Goal: Task Accomplishment & Management: Manage account settings

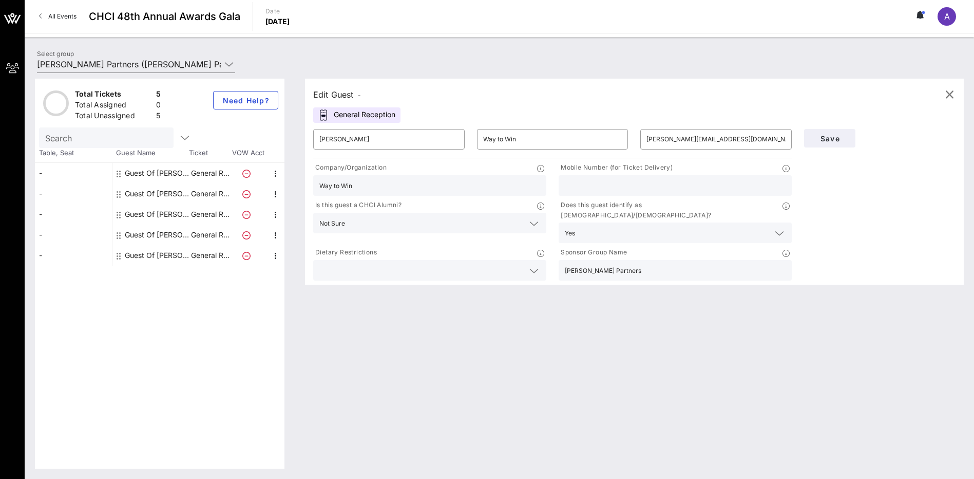
paste input "512.998.0930"
type input "512.998.0930"
click at [518, 264] on input "text" at bounding box center [421, 270] width 204 height 13
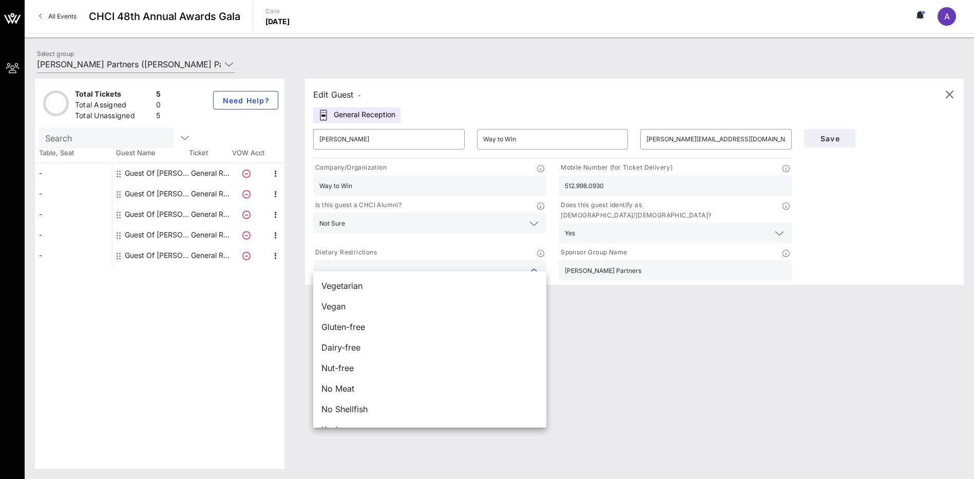
click at [534, 265] on icon at bounding box center [534, 271] width 9 height 12
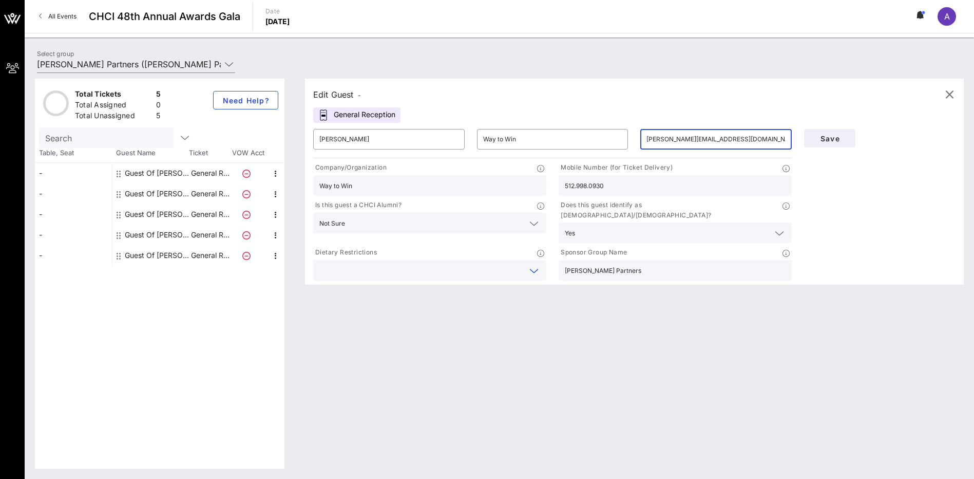
drag, startPoint x: 711, startPoint y: 140, endPoint x: 642, endPoint y: 136, distance: 68.9
click at [642, 136] on div "​ [PERSON_NAME][EMAIL_ADDRESS][DOMAIN_NAME]" at bounding box center [717, 139] width 152 height 21
paste input "ry"
type input "[EMAIL_ADDRESS][DOMAIN_NAME]"
click at [829, 140] on span "Save" at bounding box center [830, 138] width 35 height 9
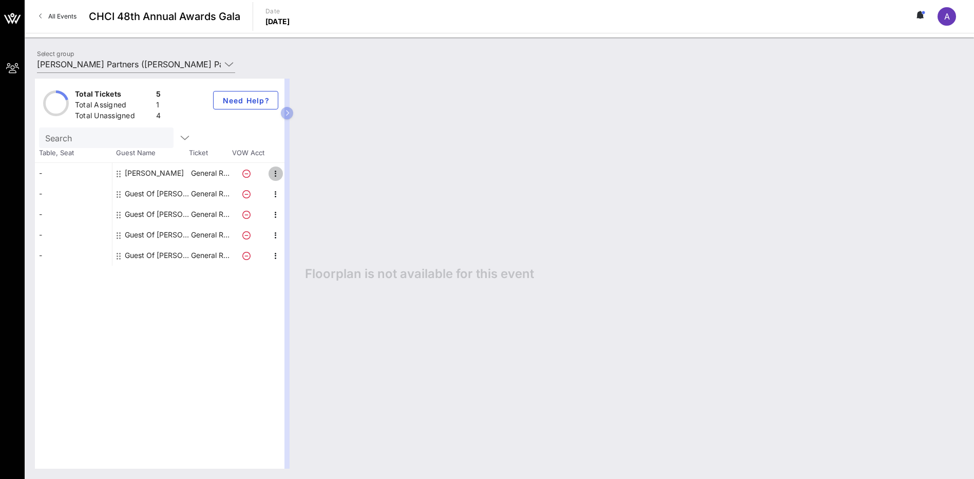
click at [278, 174] on icon "button" at bounding box center [276, 173] width 12 height 12
click at [199, 369] on div "Total Tickets 5 Total Assigned 1 Total Unassigned 4 Need Help? Search Table, Se…" at bounding box center [160, 274] width 250 height 390
